Goal: Task Accomplishment & Management: Manage account settings

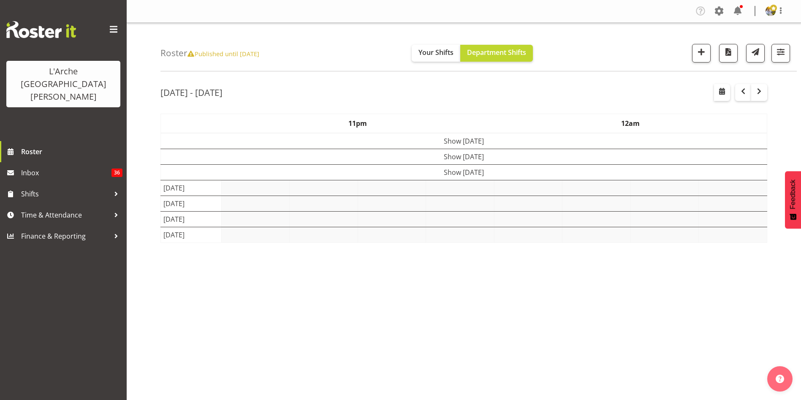
select select "shift"
click at [782, 46] on span "button" at bounding box center [781, 51] width 11 height 11
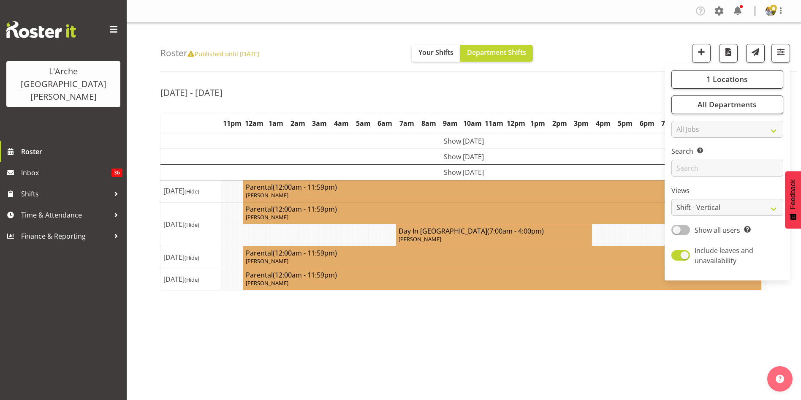
click at [682, 230] on span at bounding box center [681, 230] width 19 height 11
click at [677, 230] on input "Show all users Show only rostered employees" at bounding box center [674, 229] width 5 height 5
checkbox input "true"
click at [685, 209] on select "Staff Role Shift - Horizontal Shift - Vertical Staff - Location" at bounding box center [728, 207] width 112 height 17
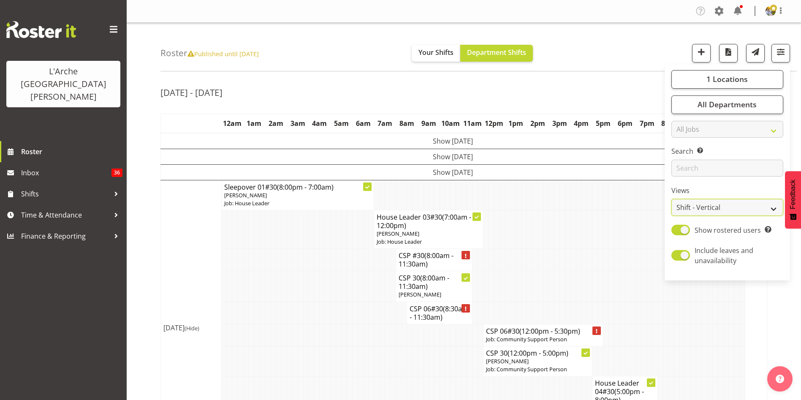
select select "staff"
click at [672, 199] on select "Staff Role Shift - Horizontal Shift - Vertical Staff - Location" at bounding box center [728, 207] width 112 height 17
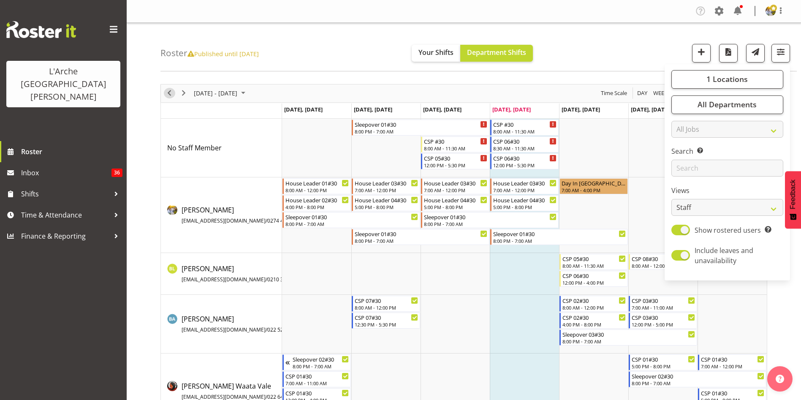
click at [172, 92] on span "Previous" at bounding box center [169, 93] width 10 height 11
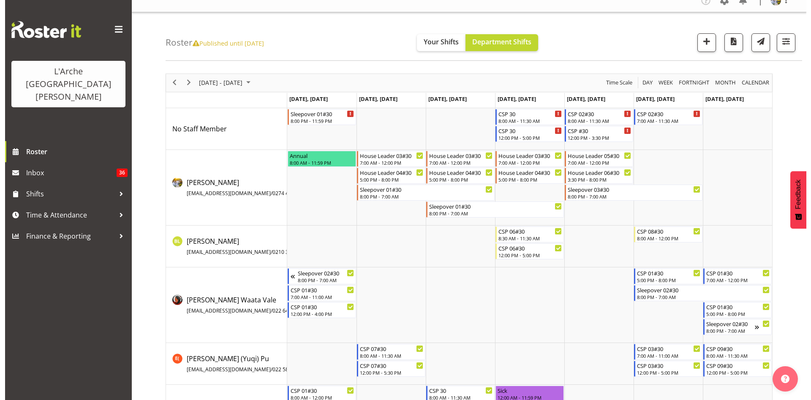
scroll to position [11, 0]
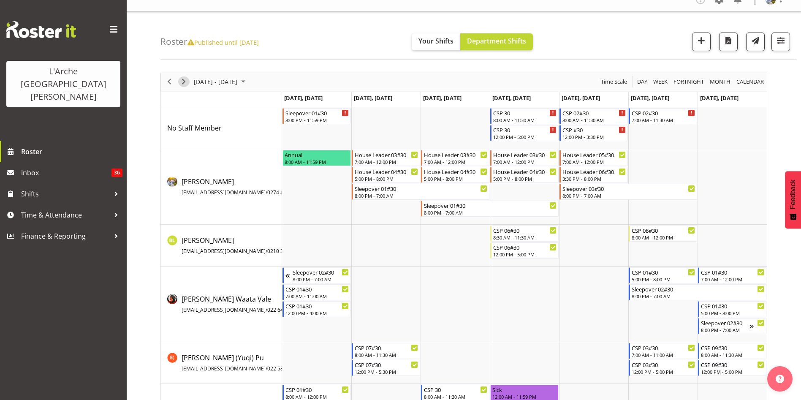
click at [188, 81] on span "Next" at bounding box center [184, 81] width 10 height 11
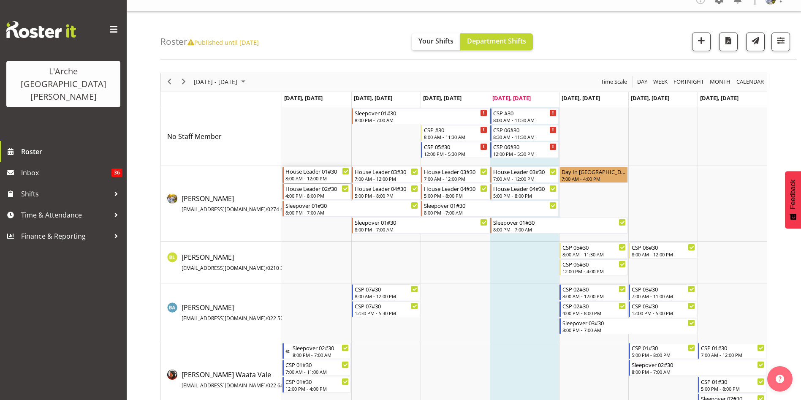
click at [321, 180] on div "8:00 AM - 12:00 PM" at bounding box center [318, 178] width 64 height 7
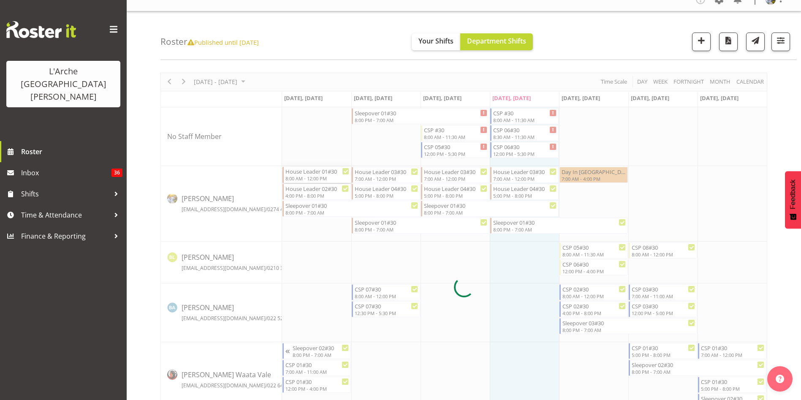
select select
select select "9"
select select "2025"
select select "12"
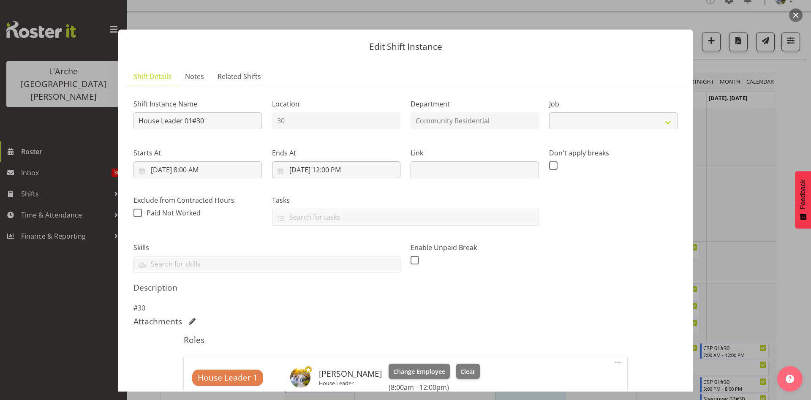
select select "1"
click at [326, 174] on input "[DATE] 12:00 PM" at bounding box center [336, 169] width 128 height 17
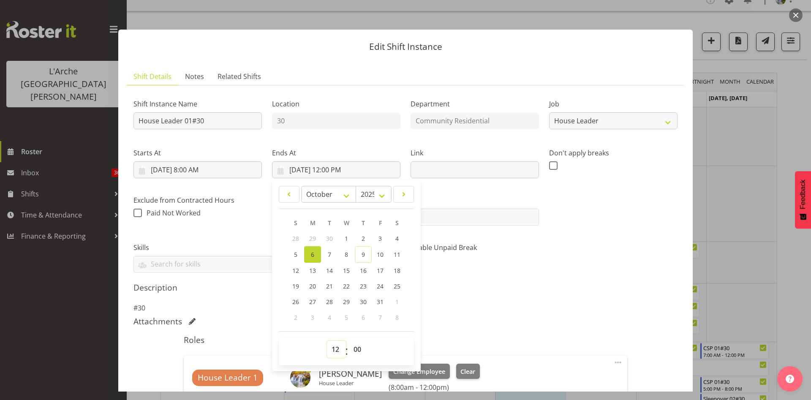
click at [332, 348] on select "00 01 02 03 04 05 06 07 08 09 10 11 12 13 14 15 16 17 18 19 20 21 22 23" at bounding box center [336, 349] width 19 height 17
select select "13"
click at [327, 341] on select "00 01 02 03 04 05 06 07 08 09 10 11 12 13 14 15 16 17 18 19 20 21 22 23" at bounding box center [336, 349] width 19 height 17
type input "[DATE] 1:00 PM"
click at [354, 347] on select "00 01 02 03 04 05 06 07 08 09 10 11 12 13 14 15 16 17 18 19 20 21 22 23 24 25 2…" at bounding box center [358, 349] width 19 height 17
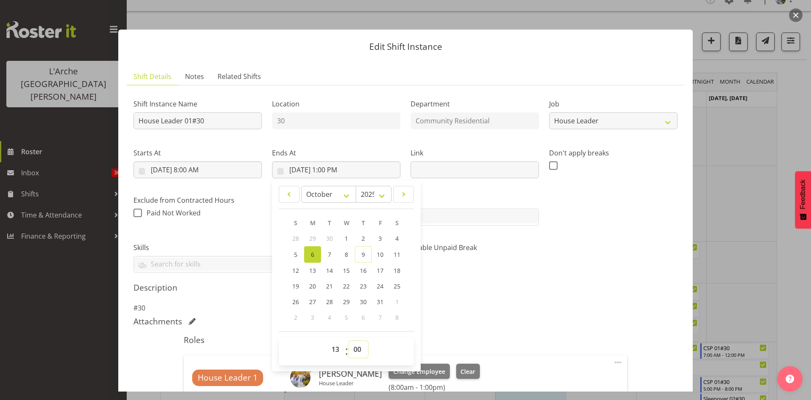
select select "30"
click at [349, 341] on select "00 01 02 03 04 05 06 07 08 09 10 11 12 13 14 15 16 17 18 19 20 21 22 23 24 25 2…" at bounding box center [358, 349] width 19 height 17
type input "[DATE] 1:30 PM"
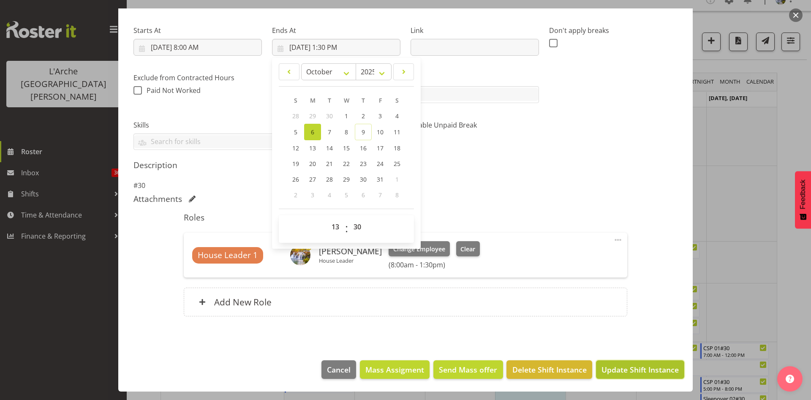
click at [651, 366] on span "Update Shift Instance" at bounding box center [640, 369] width 77 height 11
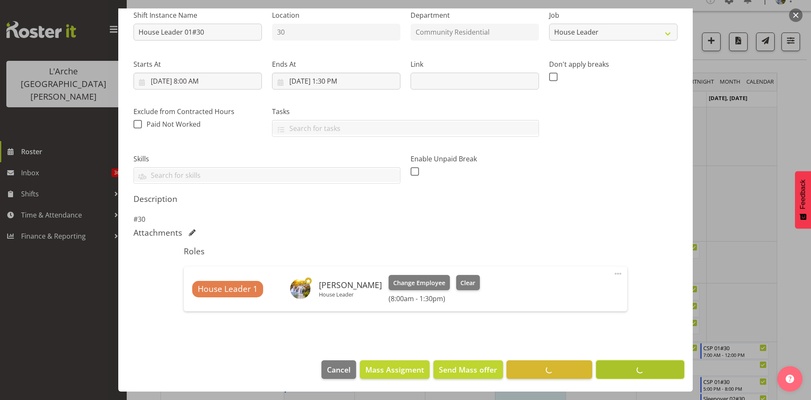
scroll to position [89, 0]
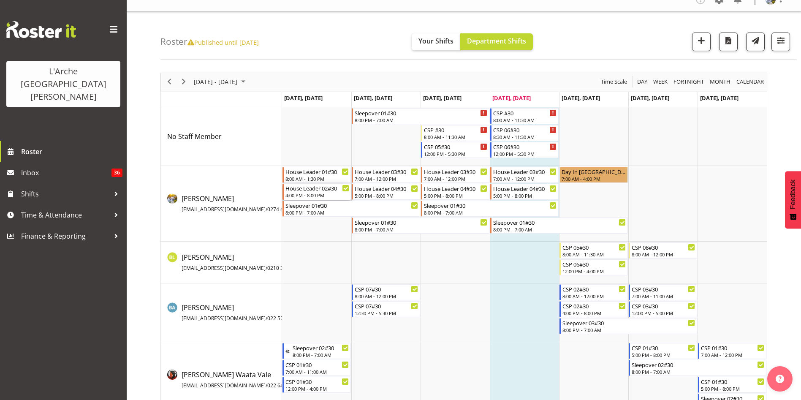
click at [316, 194] on div "4:00 PM - 8:00 PM" at bounding box center [318, 195] width 64 height 7
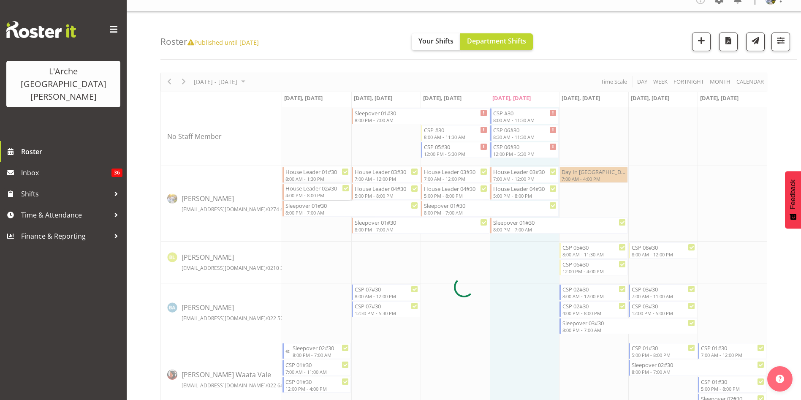
select select
select select "9"
select select "2025"
select select "16"
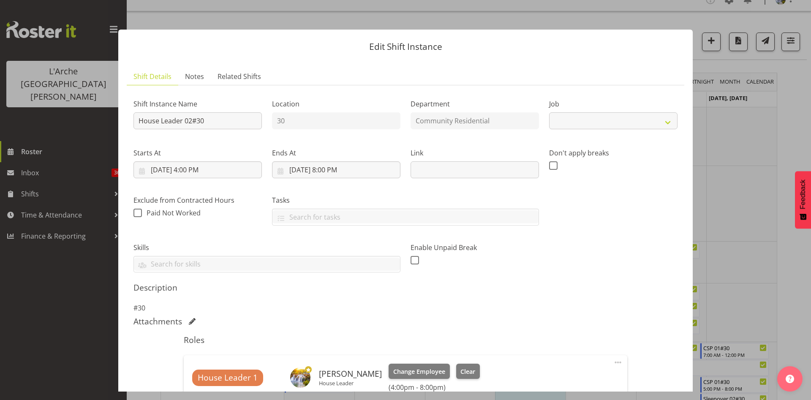
select select "1"
click at [191, 171] on input "[DATE] 4:00 PM" at bounding box center [197, 169] width 128 height 17
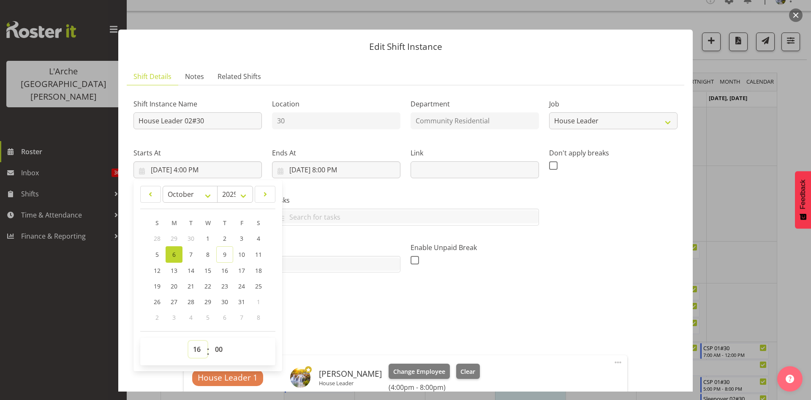
click at [199, 351] on select "00 01 02 03 04 05 06 07 08 09 10 11 12 13 14 15 16 17 18 19 20 21 22 23" at bounding box center [197, 349] width 19 height 17
select select "15"
click at [188, 341] on select "00 01 02 03 04 05 06 07 08 09 10 11 12 13 14 15 16 17 18 19 20 21 22 23" at bounding box center [197, 349] width 19 height 17
type input "[DATE] 3:00 PM"
click at [220, 350] on select "00 01 02 03 04 05 06 07 08 09 10 11 12 13 14 15 16 17 18 19 20 21 22 23 24 25 2…" at bounding box center [219, 349] width 19 height 17
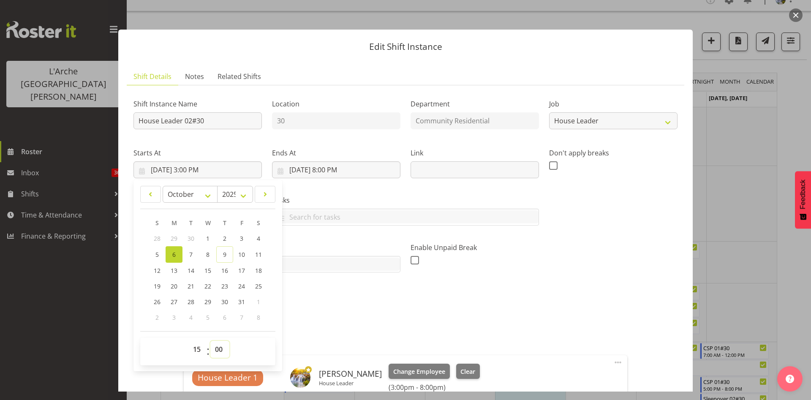
select select "30"
click at [210, 341] on select "00 01 02 03 04 05 06 07 08 09 10 11 12 13 14 15 16 17 18 19 20 21 22 23 24 25 2…" at bounding box center [219, 349] width 19 height 17
type input "[DATE] 3:30 PM"
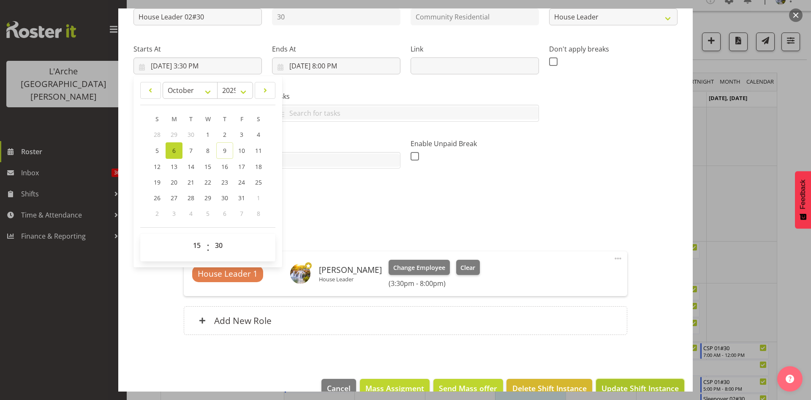
click at [640, 383] on span "Update Shift Instance" at bounding box center [640, 388] width 77 height 11
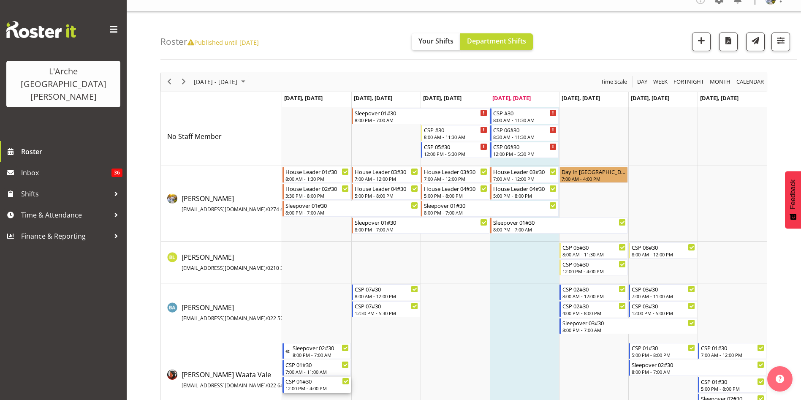
click at [322, 385] on div "12:00 PM - 4:00 PM" at bounding box center [318, 388] width 64 height 7
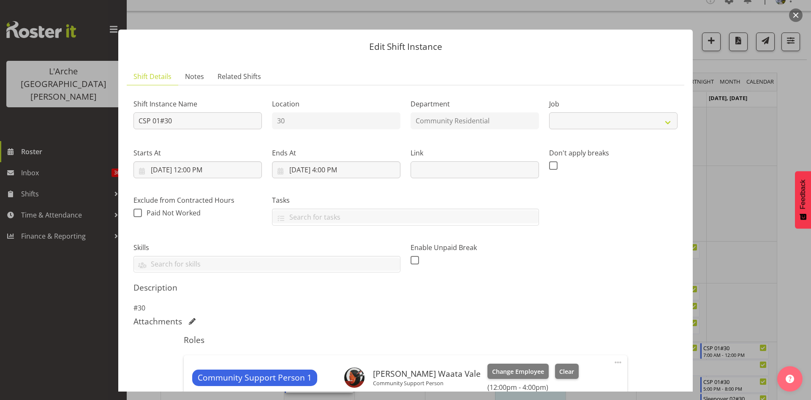
select select "2"
click at [335, 168] on input "[DATE] 4:00 PM" at bounding box center [336, 169] width 128 height 17
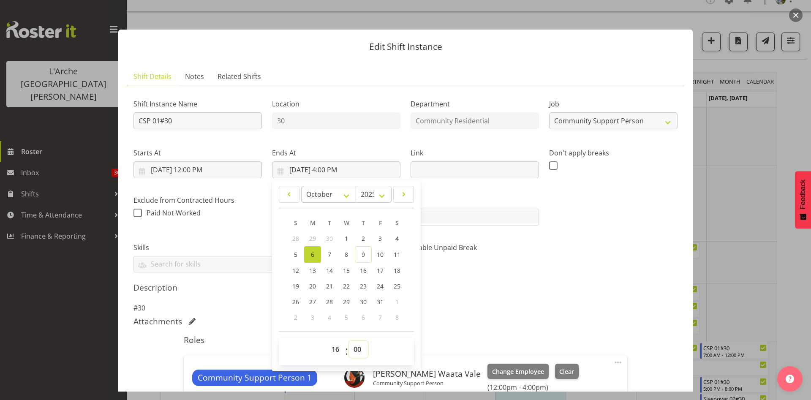
click at [357, 352] on select "00 01 02 03 04 05 06 07 08 09 10 11 12 13 14 15 16 17 18 19 20 21 22 23 24 25 2…" at bounding box center [358, 349] width 19 height 17
select select "30"
click at [349, 341] on select "00 01 02 03 04 05 06 07 08 09 10 11 12 13 14 15 16 17 18 19 20 21 22 23 24 25 2…" at bounding box center [358, 349] width 19 height 17
type input "[DATE] 4:30 PM"
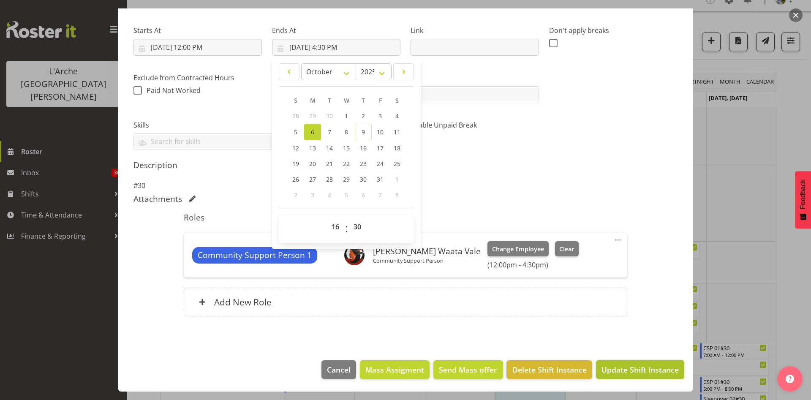
click at [659, 372] on span "Update Shift Instance" at bounding box center [640, 369] width 77 height 11
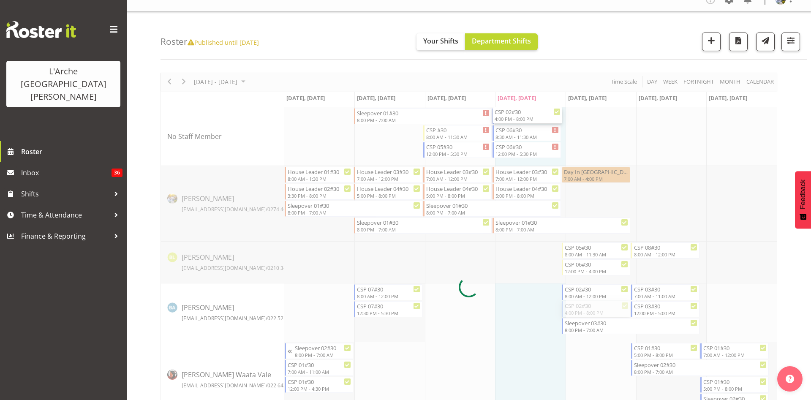
select select
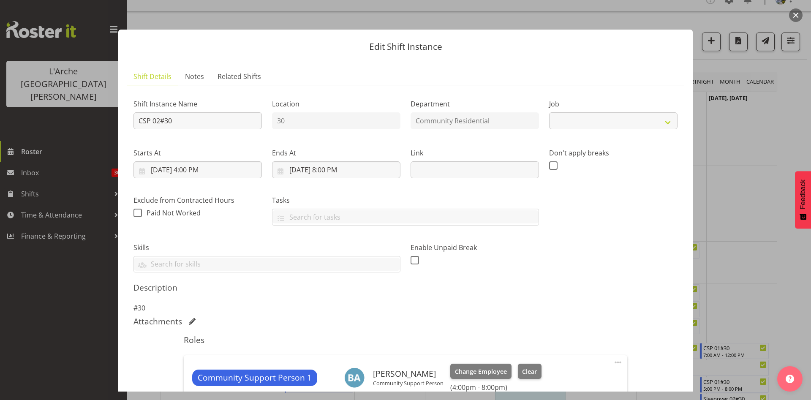
click at [789, 15] on button "button" at bounding box center [796, 15] width 14 height 14
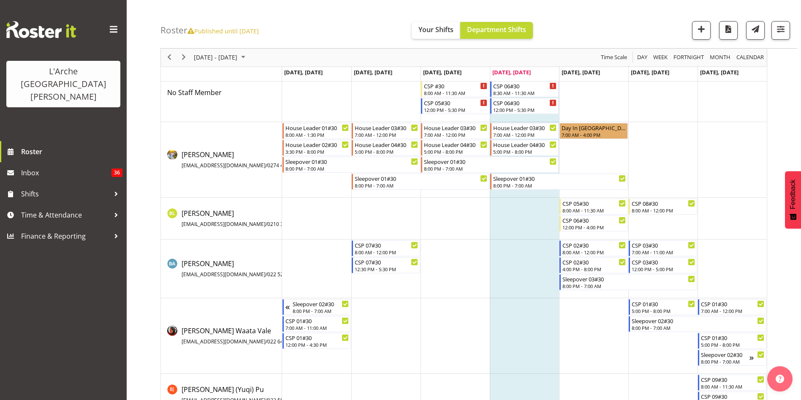
scroll to position [120, 0]
